Goal: Entertainment & Leisure: Consume media (video, audio)

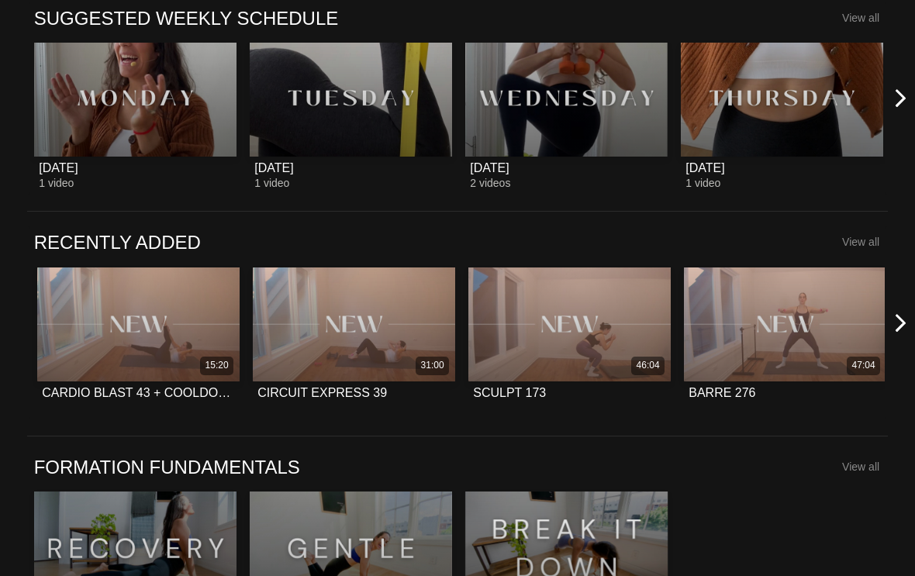
scroll to position [642, 0]
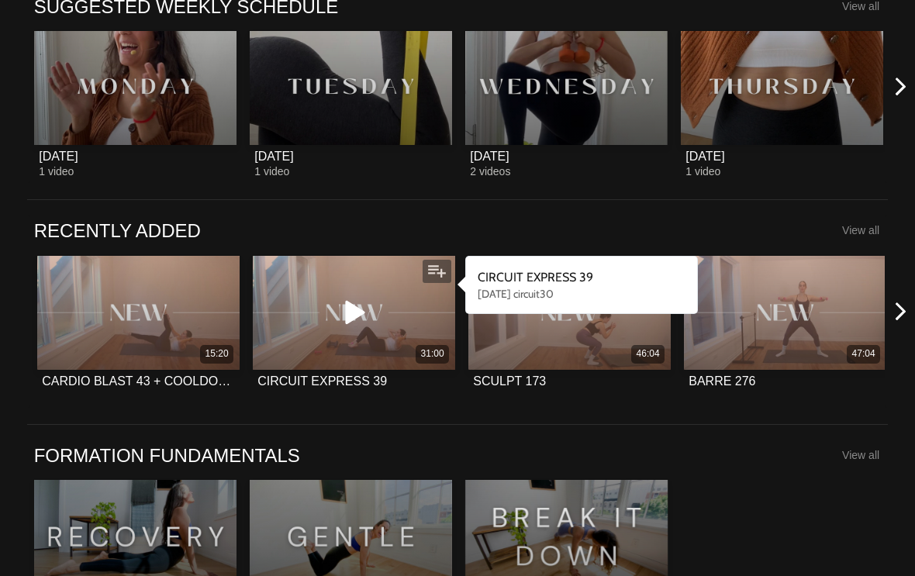
click at [382, 350] on div "31:00" at bounding box center [354, 354] width 202 height 18
